Goal: Find specific page/section: Find specific page/section

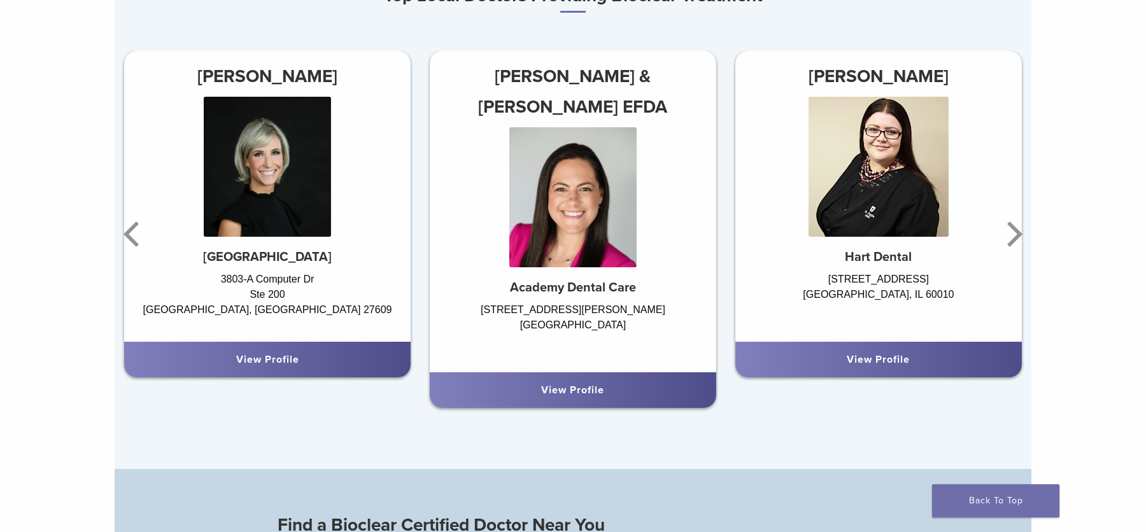
scroll to position [814, 0]
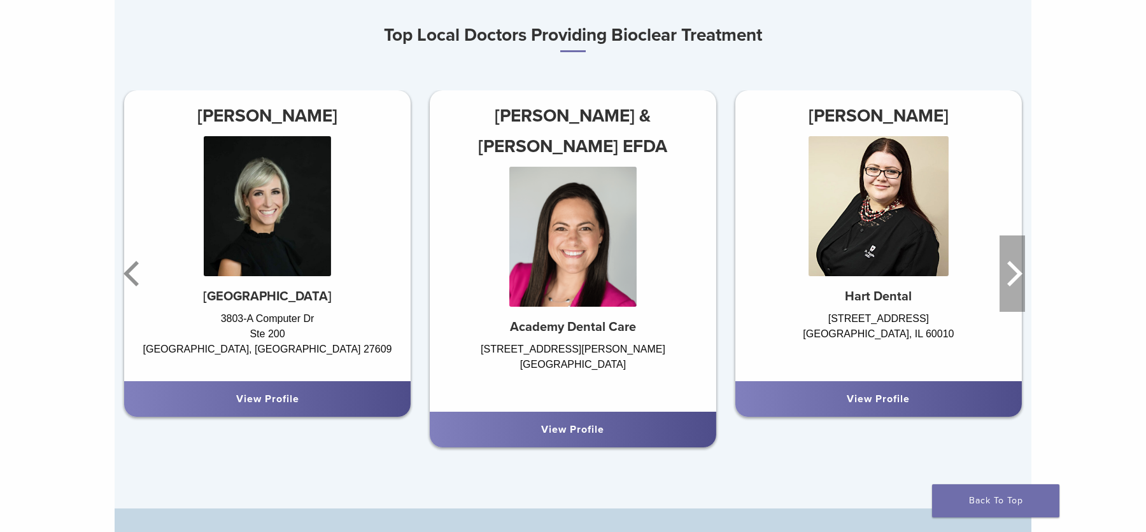
click at [1008, 272] on icon "Next" at bounding box center [1012, 274] width 25 height 76
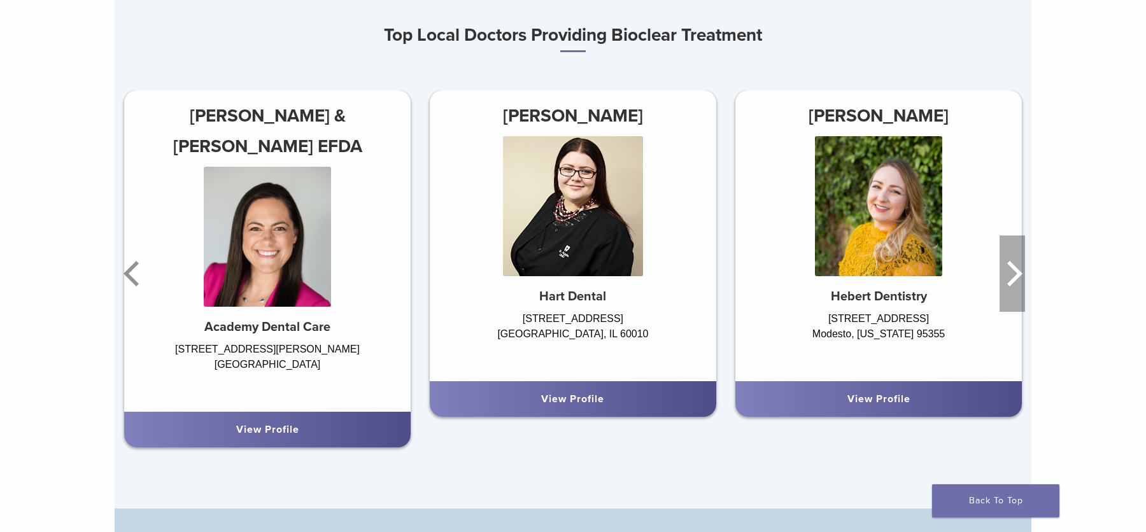
click at [1008, 272] on icon "Next" at bounding box center [1012, 274] width 25 height 76
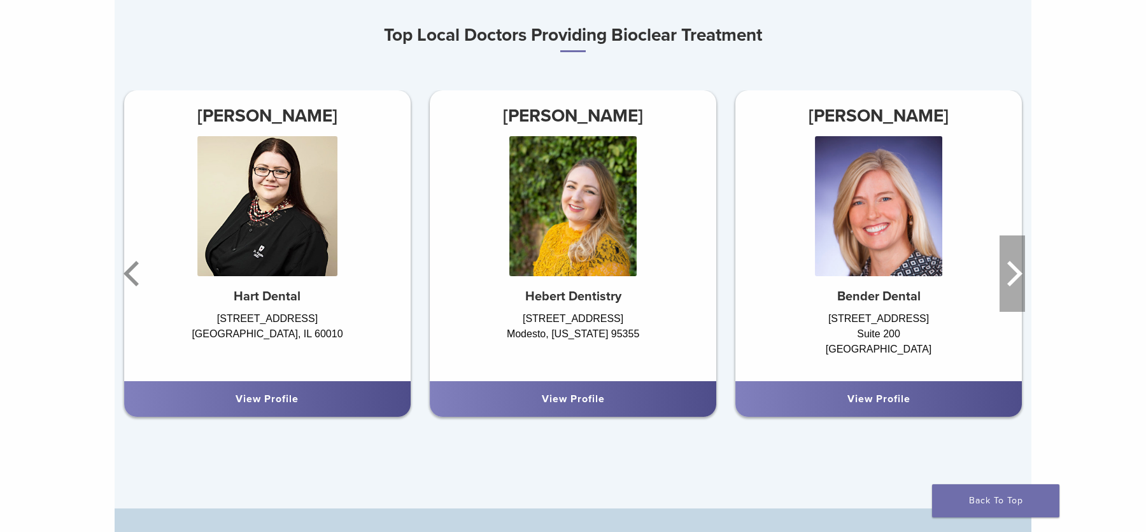
click at [1008, 272] on icon "Next" at bounding box center [1012, 274] width 25 height 76
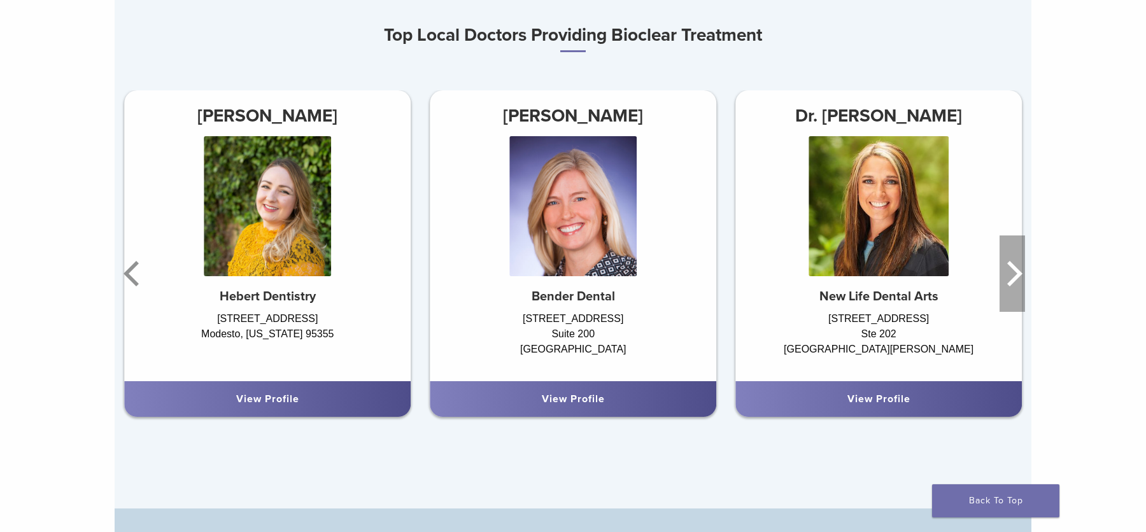
click at [1008, 272] on icon "Next" at bounding box center [1012, 274] width 25 height 76
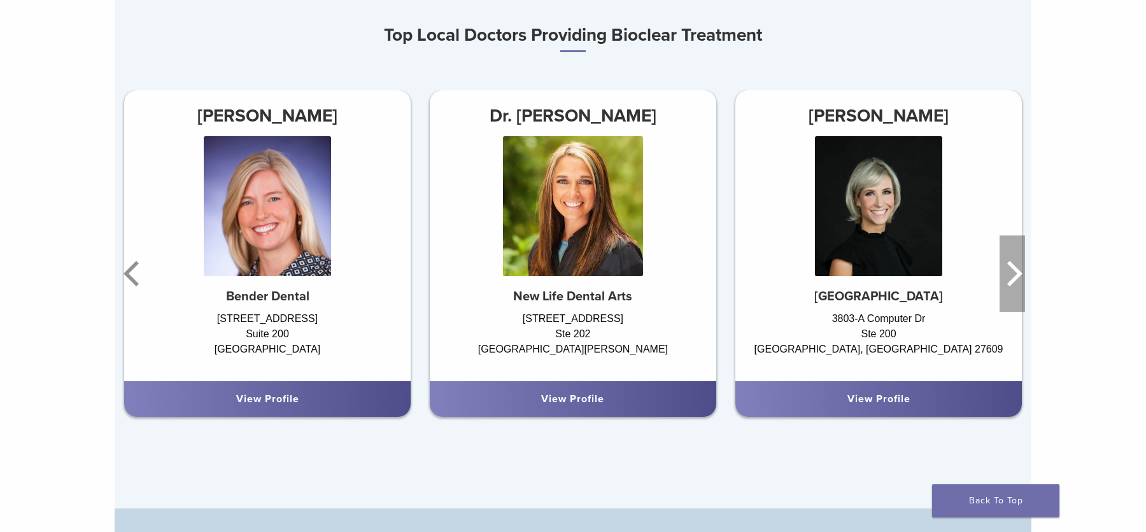
click at [1008, 272] on icon "Next" at bounding box center [1012, 274] width 25 height 76
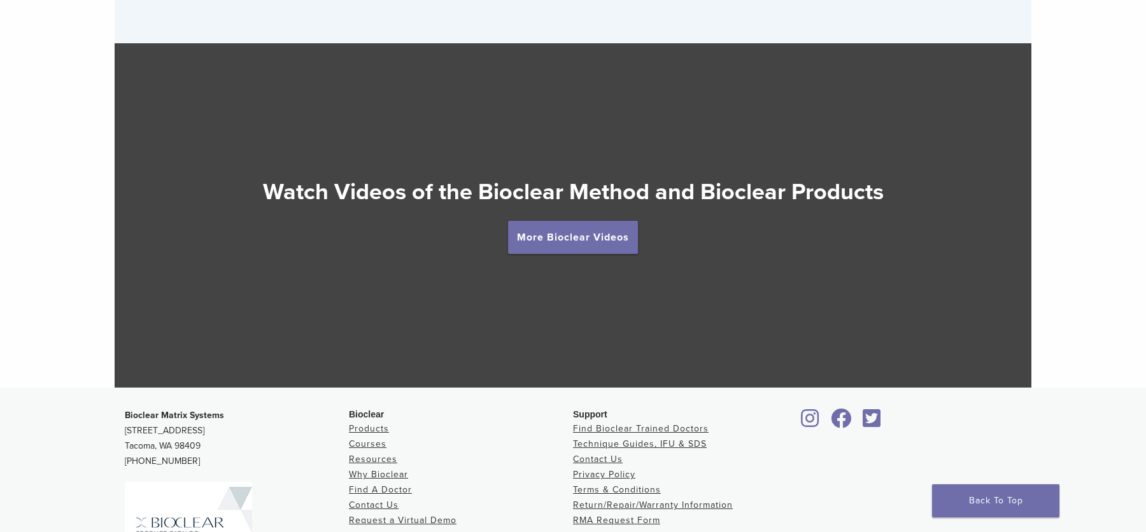
scroll to position [2298, 0]
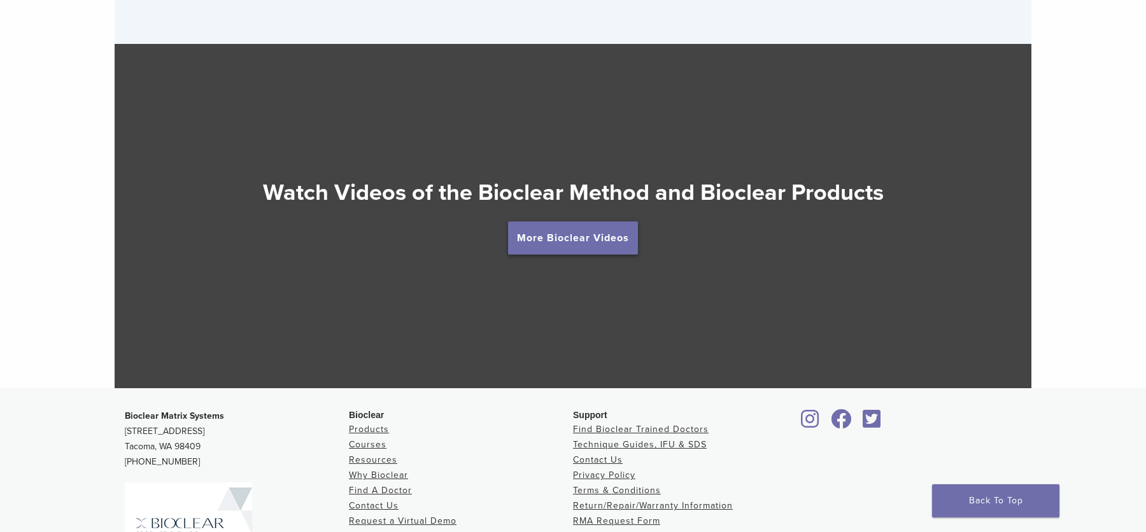
click at [579, 232] on link "More Bioclear Videos" at bounding box center [573, 238] width 130 height 33
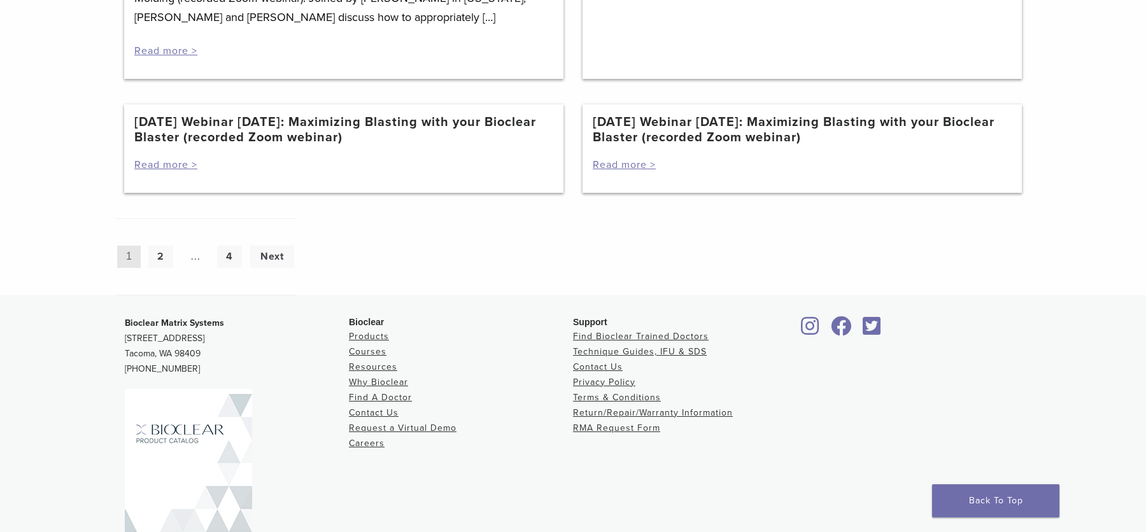
scroll to position [1242, 0]
click at [164, 267] on link "2" at bounding box center [160, 256] width 25 height 22
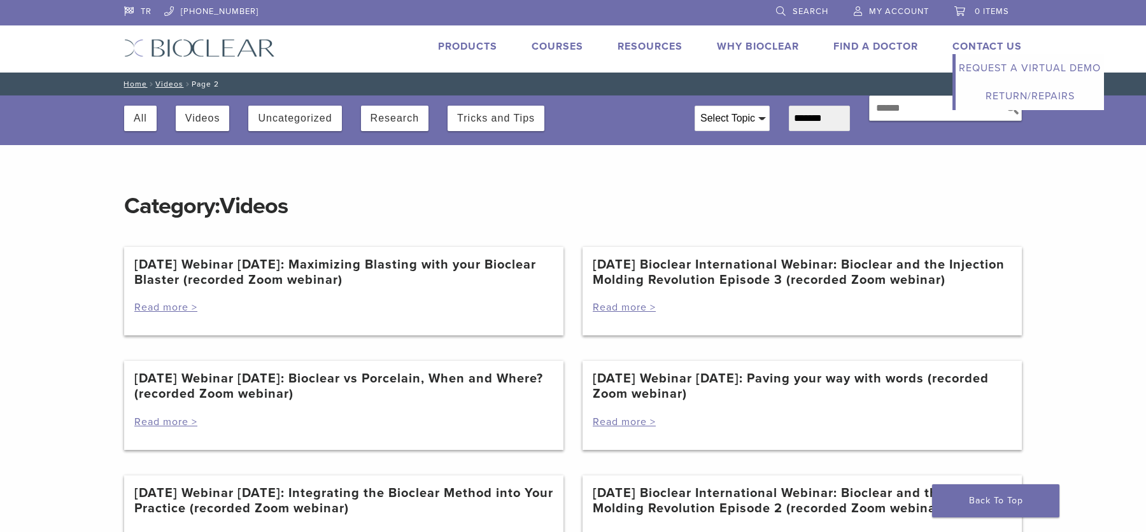
click at [986, 50] on link "Contact Us" at bounding box center [986, 46] width 69 height 13
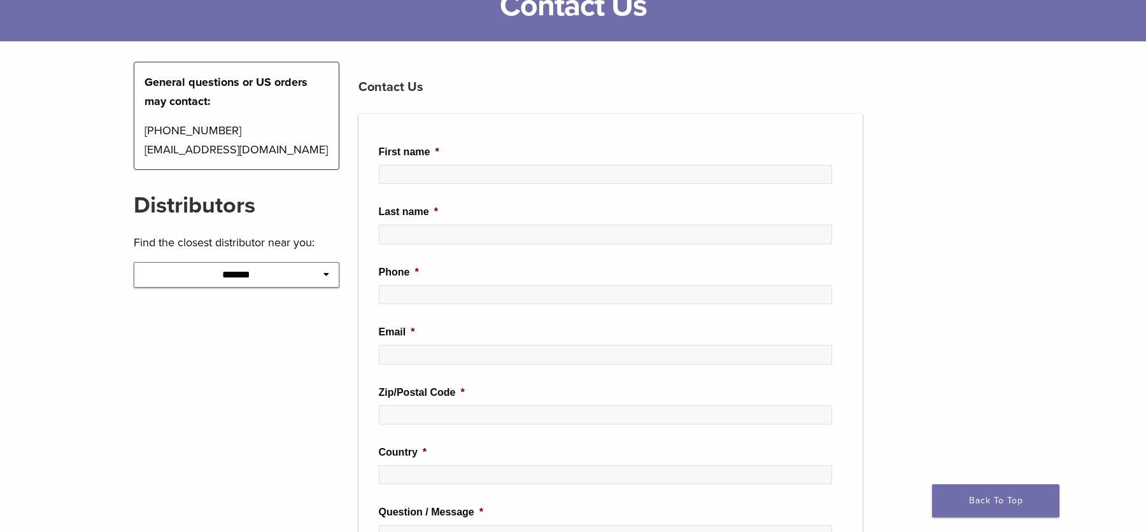
scroll to position [103, 0]
click at [294, 269] on select "**********" at bounding box center [237, 274] width 206 height 25
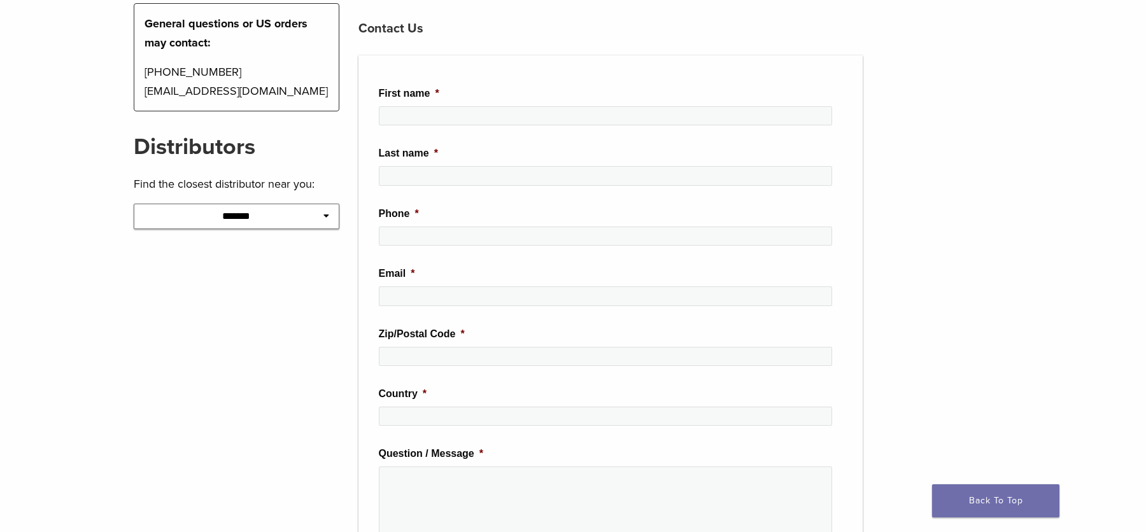
scroll to position [0, 0]
